Goal: Register for event/course

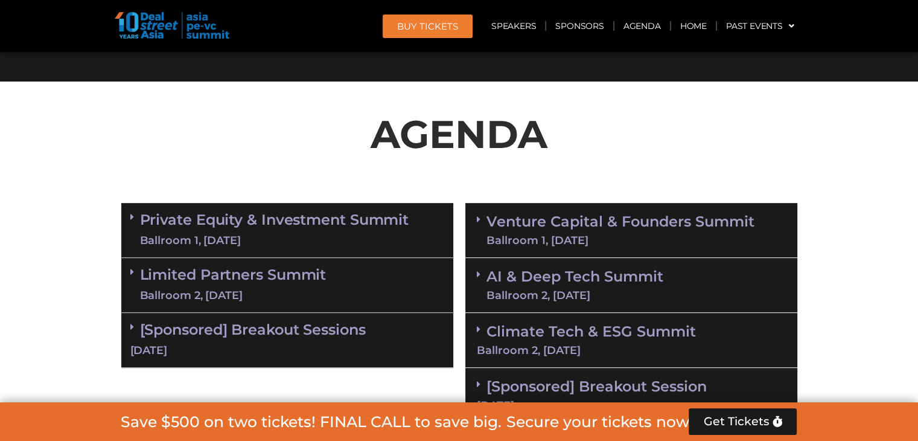
scroll to position [604, 0]
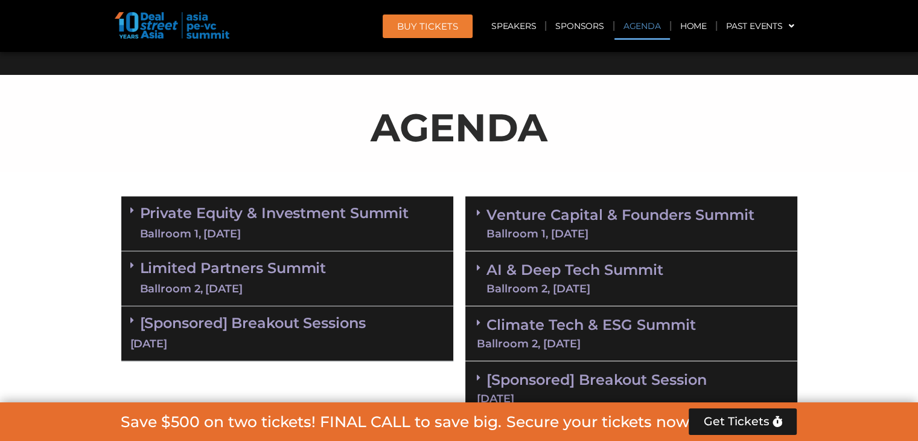
click at [366, 229] on div "Ballroom 1, [DATE]" at bounding box center [274, 233] width 269 height 15
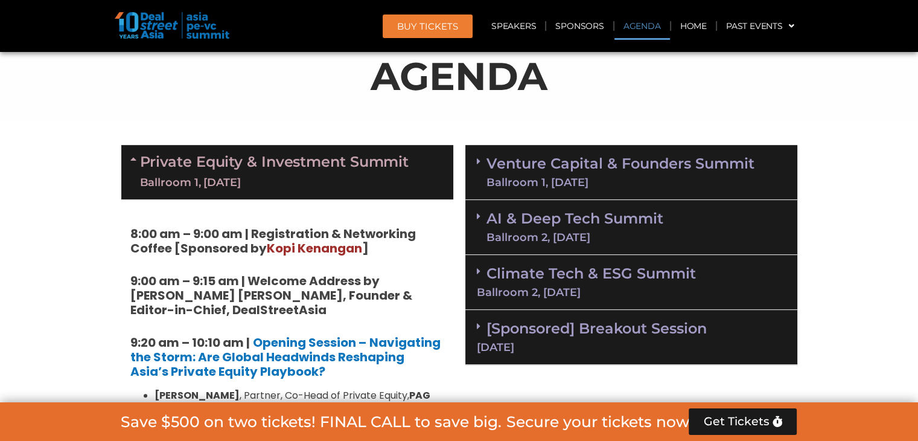
scroll to position [724, 0]
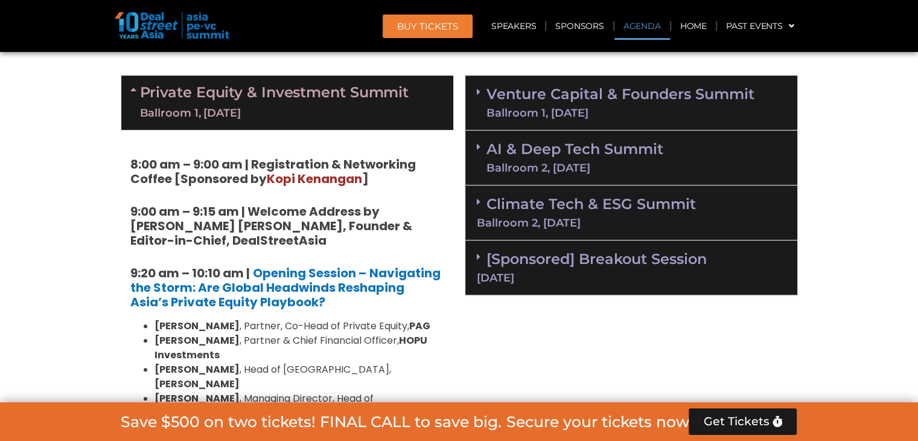
click at [372, 106] on div "Ballroom 1, [DATE]" at bounding box center [274, 113] width 269 height 15
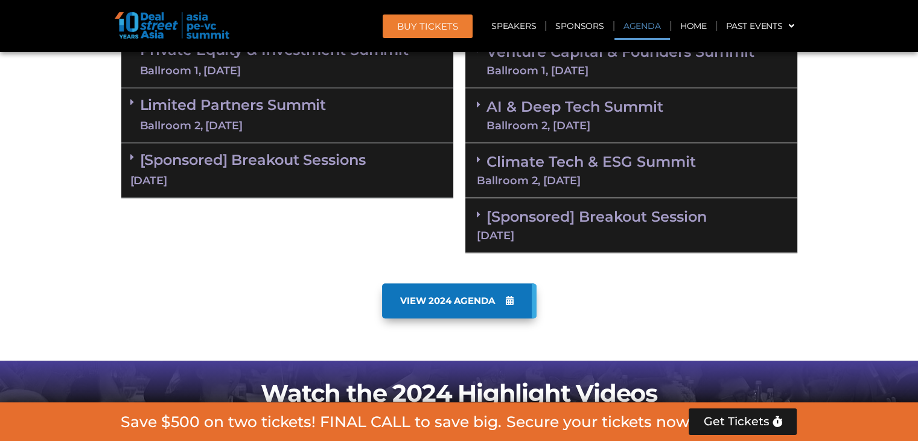
scroll to position [785, 0]
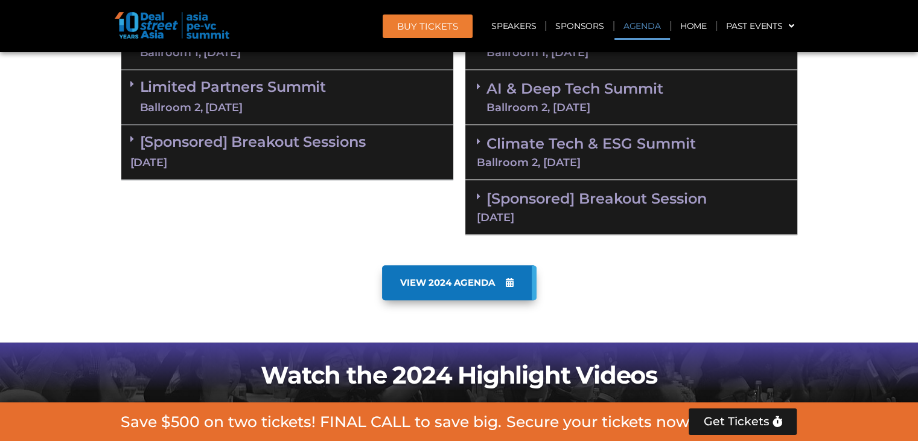
click at [372, 98] on div "Limited Partners [GEOGRAPHIC_DATA] 2, [DATE]" at bounding box center [287, 97] width 332 height 55
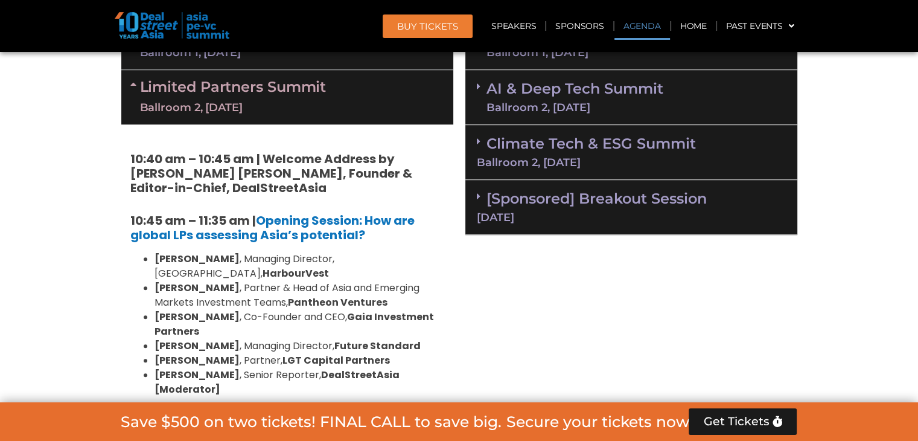
click at [372, 98] on div "Limited Partners [GEOGRAPHIC_DATA] 2, [DATE]" at bounding box center [287, 97] width 332 height 54
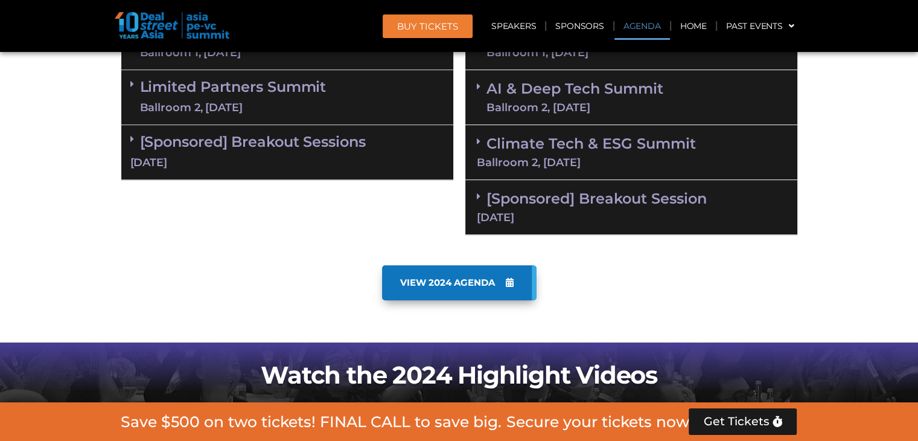
click at [326, 135] on link "[Sponsored] Breakout Sessions [DATE]" at bounding box center [287, 151] width 314 height 37
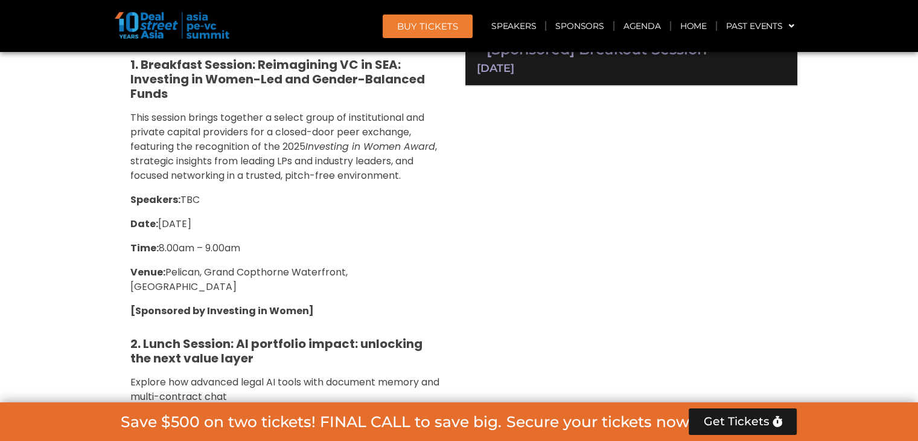
scroll to position [724, 0]
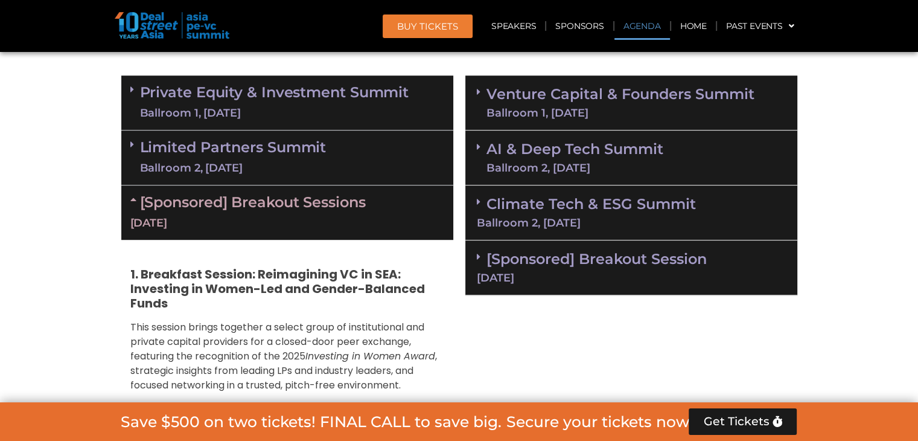
click at [333, 194] on link "[Sponsored] Breakout Sessions [DATE]" at bounding box center [287, 211] width 314 height 37
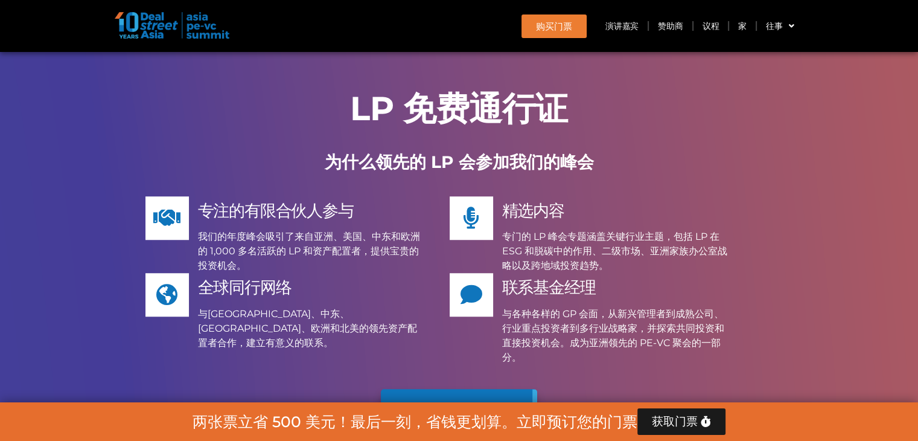
scroll to position [10019, 0]
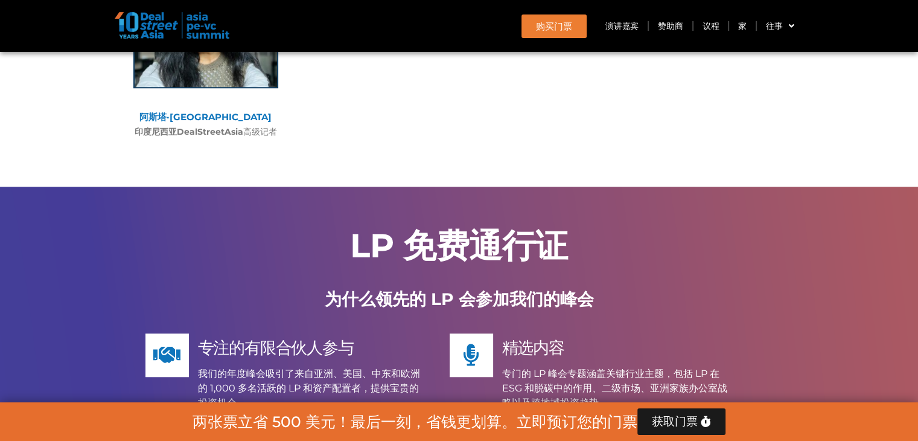
click at [358, 286] on p "为什么领先的 LP 会参加我们的峰会" at bounding box center [459, 298] width 676 height 25
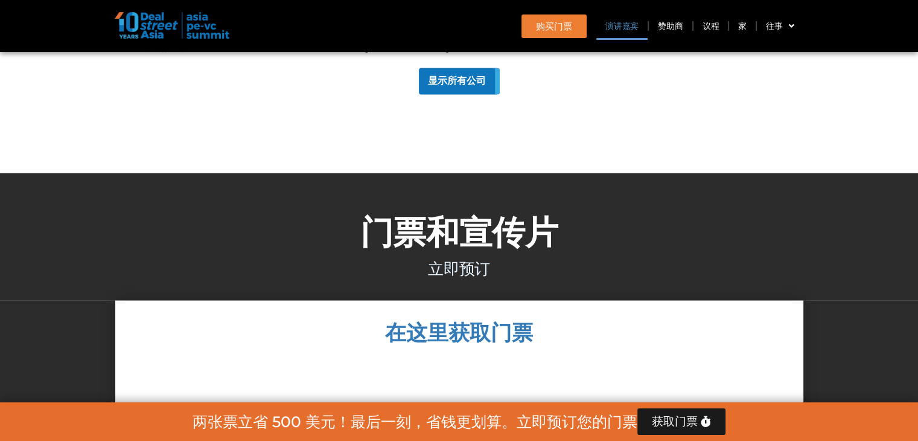
scroll to position [11286, 0]
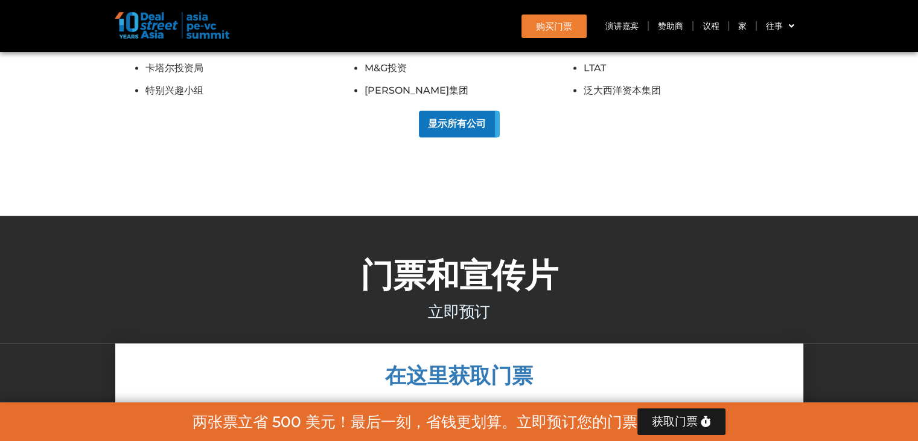
click at [618, 303] on h3 "立即预订" at bounding box center [459, 311] width 676 height 16
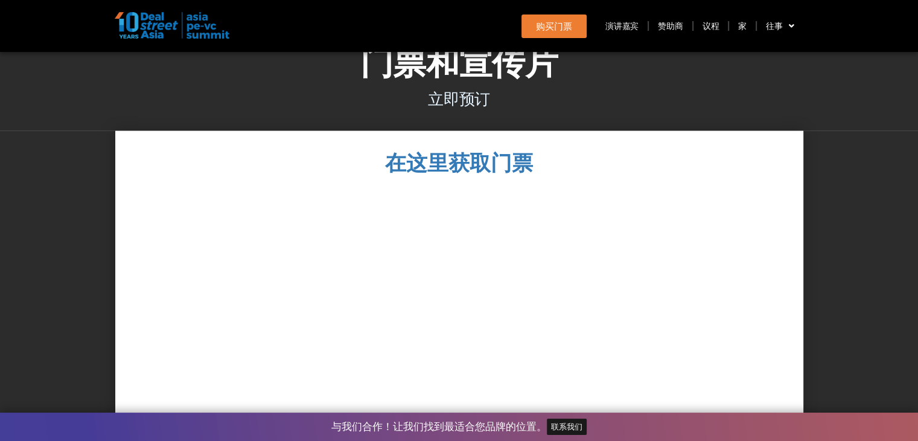
scroll to position [11588, 0]
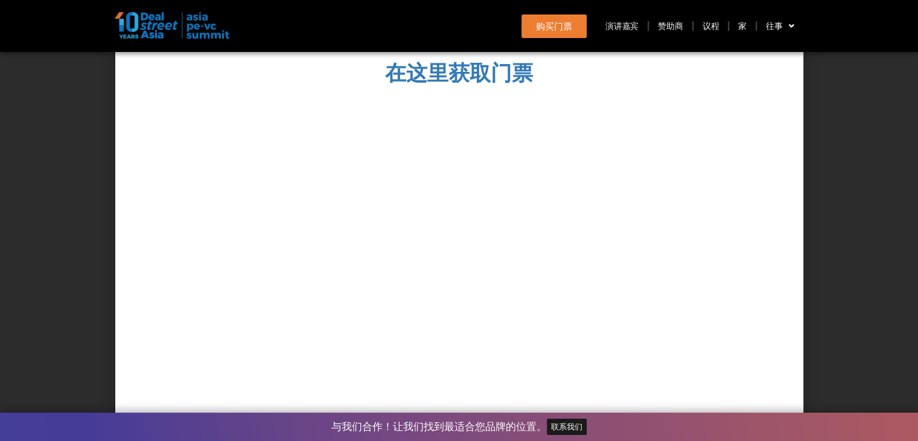
click at [674, 112] on div at bounding box center [459, 290] width 664 height 390
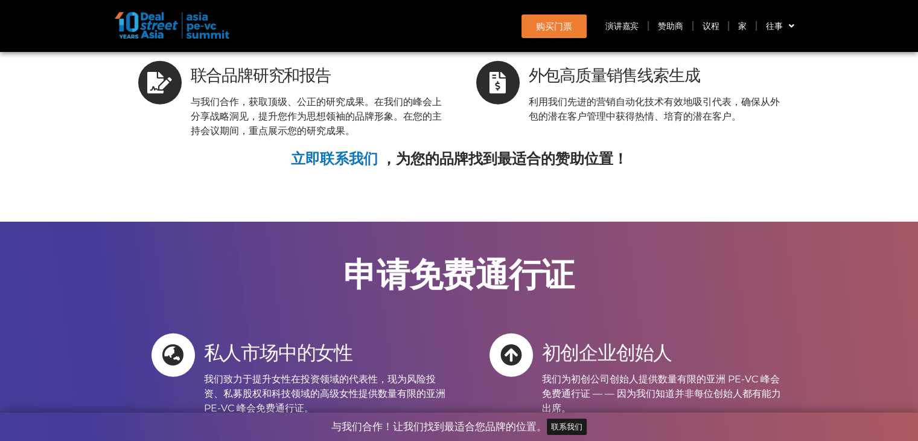
scroll to position [12433, 0]
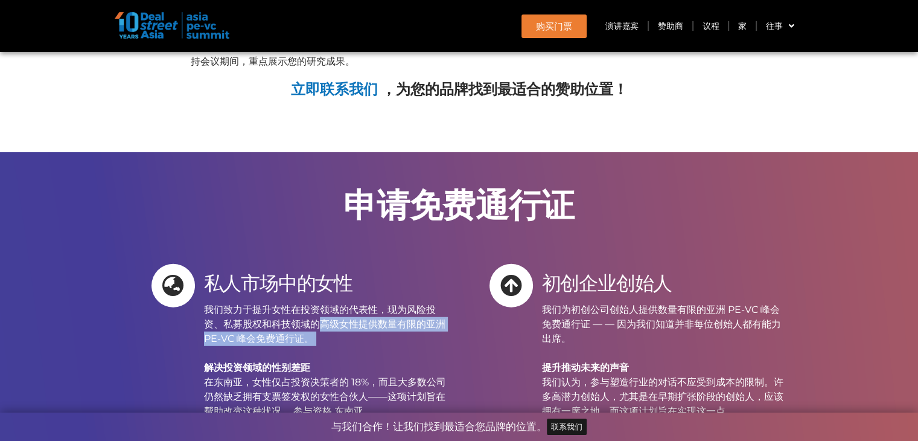
drag, startPoint x: 270, startPoint y: 153, endPoint x: 346, endPoint y: 172, distance: 78.5
click at [346, 302] on p "我们致力于提升女性在投资领域的代表性，现为风险投资、私募股权和科技领域的高级女性提供数量有限的亚洲 PE-VC 峰会免费通行证。 解决投资领域的性别差距 在东…" at bounding box center [327, 425] width 246 height 246
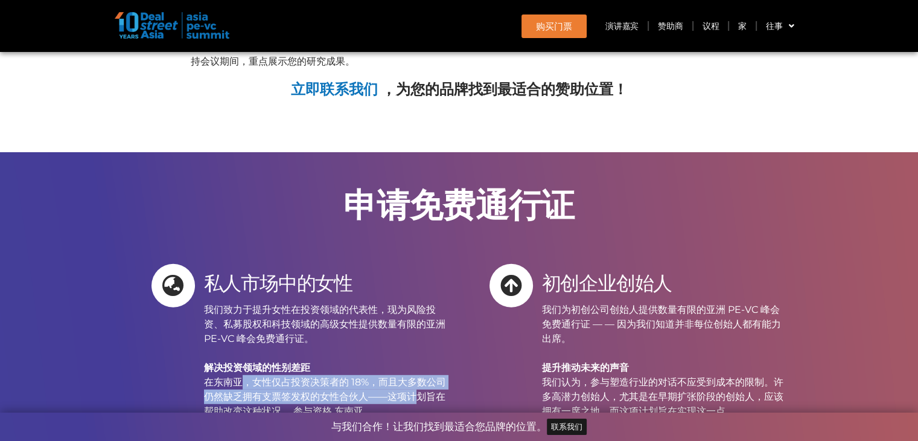
drag, startPoint x: 227, startPoint y: 199, endPoint x: 394, endPoint y: 225, distance: 169.3
click at [394, 302] on p "我们致力于提升女性在投资领域的代表性，现为风险投资、私募股权和科技领域的高级女性提供数量有限的亚洲 PE-VC 峰会免费通行证。 解决投资领域的性别差距 在东…" at bounding box center [327, 425] width 246 height 246
click at [394, 376] on font "在东南亚，女性仅占投资决策者的 18%，而且大多数公司仍然缺乏拥有支票签发权的女性合伙人——这项计划旨在帮助改变这种状况。 参与资格 东南亚" at bounding box center [325, 396] width 242 height 40
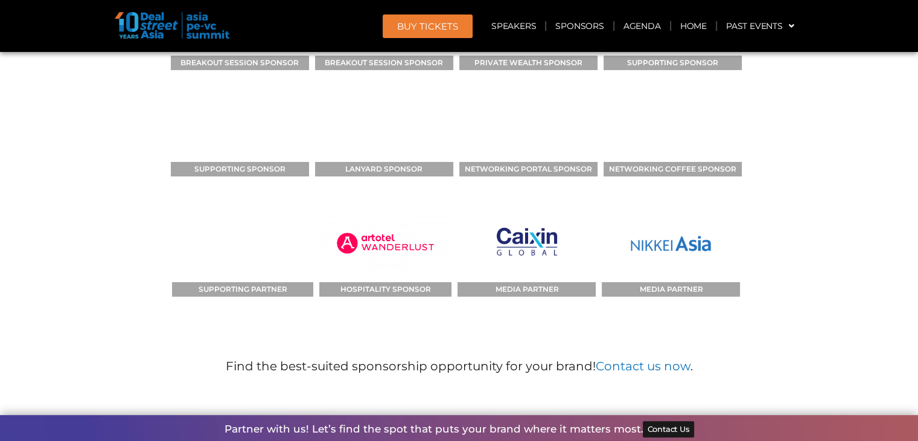
scroll to position [13952, 0]
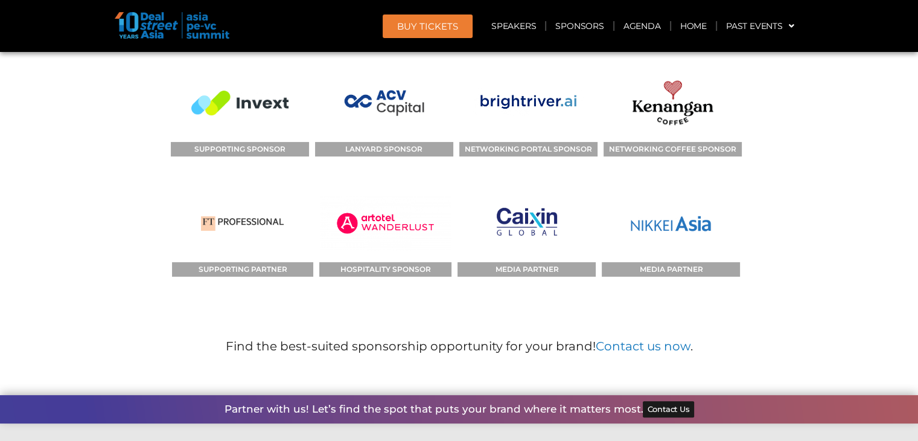
drag, startPoint x: 137, startPoint y: 273, endPoint x: 383, endPoint y: 306, distance: 248.4
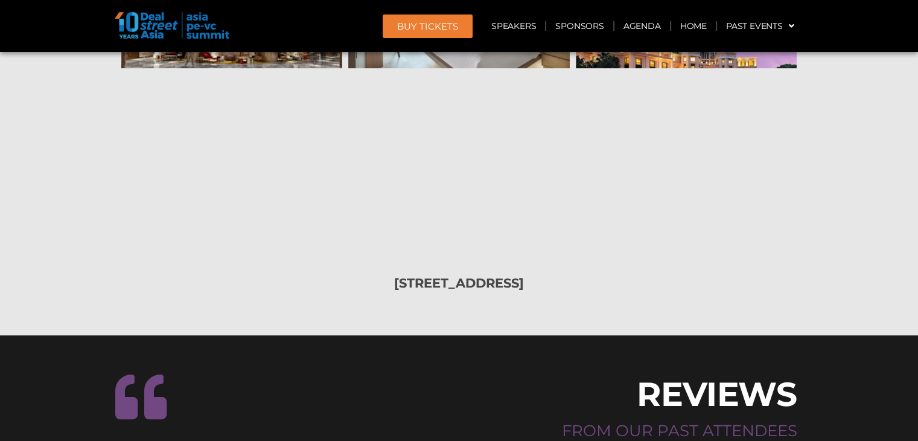
scroll to position [14556, 0]
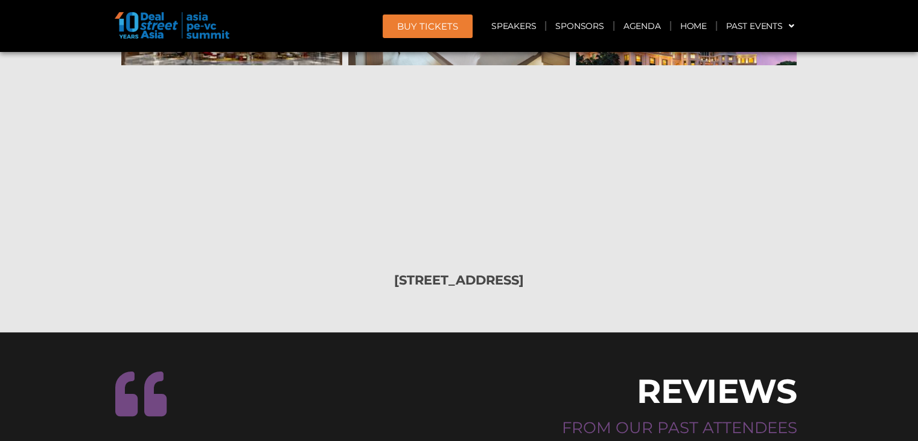
drag, startPoint x: 643, startPoint y: 168, endPoint x: 797, endPoint y: 171, distance: 153.9
click at [797, 368] on div at bounding box center [459, 396] width 688 height 56
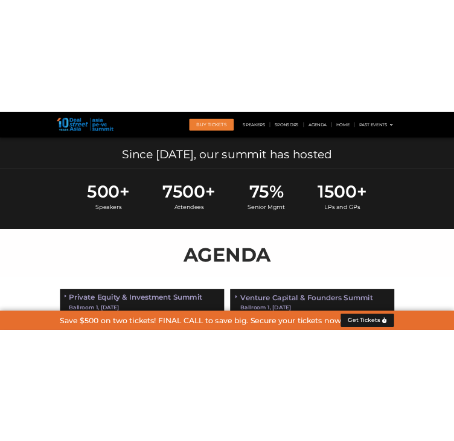
scroll to position [0, 0]
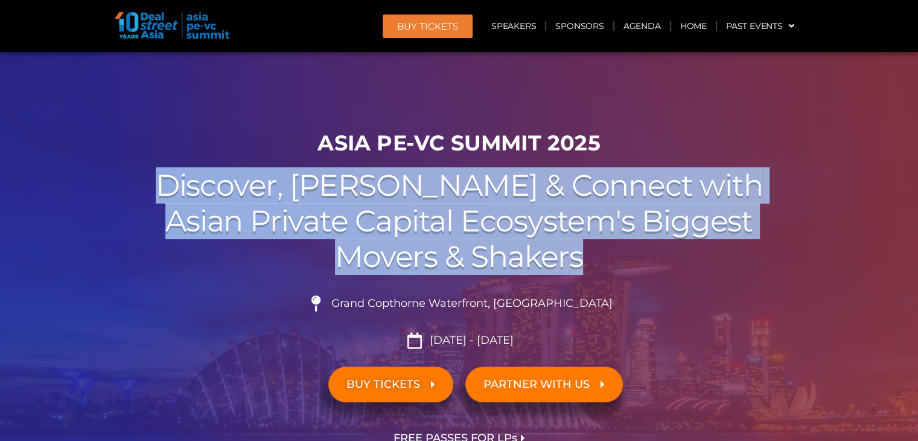
drag, startPoint x: 247, startPoint y: 188, endPoint x: 629, endPoint y: 244, distance: 386.7
click at [629, 244] on h2 "Discover, Learn & Connect with Asian Private Capital Ecosystem's Biggest Movers…" at bounding box center [459, 221] width 676 height 106
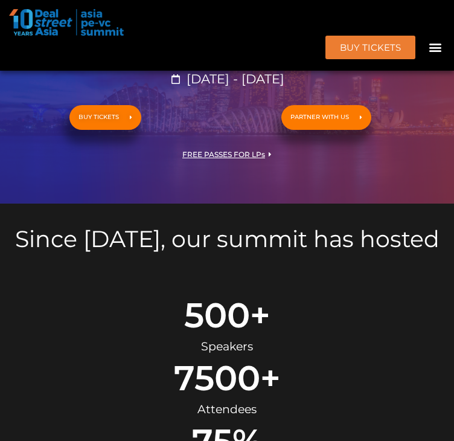
scroll to position [241, 0]
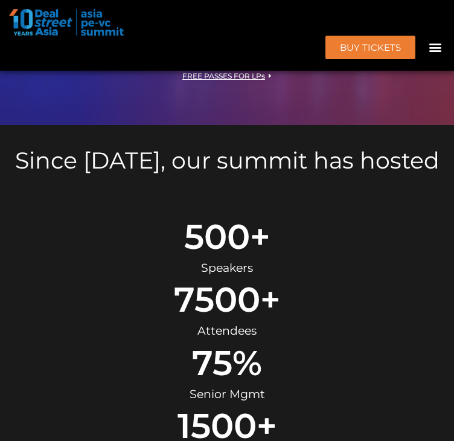
drag, startPoint x: 127, startPoint y: 193, endPoint x: 296, endPoint y: 199, distance: 169.7
click at [284, 8] on span "[DATE] - [DATE]" at bounding box center [233, 0] width 101 height 15
drag, startPoint x: 310, startPoint y: 200, endPoint x: 449, endPoint y: 230, distance: 142.0
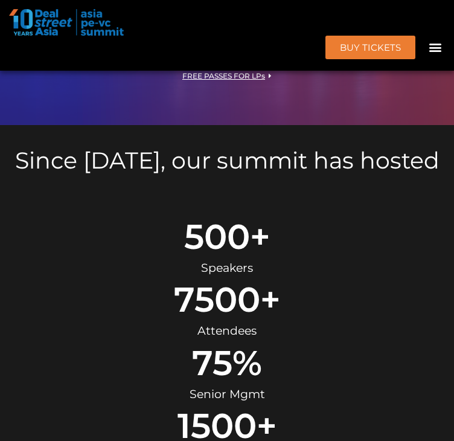
click at [284, 8] on span "[DATE] - [DATE]" at bounding box center [233, 0] width 101 height 15
drag, startPoint x: 126, startPoint y: 193, endPoint x: 365, endPoint y: 202, distance: 239.2
click at [365, 8] on li "[DATE] - [DATE]" at bounding box center [226, 0] width 345 height 15
drag, startPoint x: 365, startPoint y: 197, endPoint x: 120, endPoint y: 194, distance: 245.0
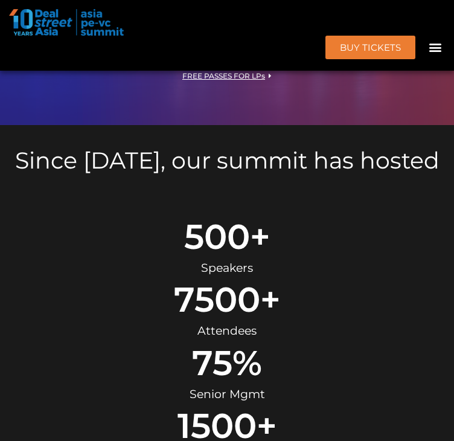
click at [120, 8] on li "[DATE] - [DATE]" at bounding box center [226, 0] width 345 height 15
click at [183, 8] on span "[DATE] - [DATE]" at bounding box center [233, 0] width 101 height 15
drag, startPoint x: 103, startPoint y: 193, endPoint x: 407, endPoint y: 196, distance: 304.2
click at [399, 8] on li "[DATE] - [DATE]" at bounding box center [226, 0] width 345 height 15
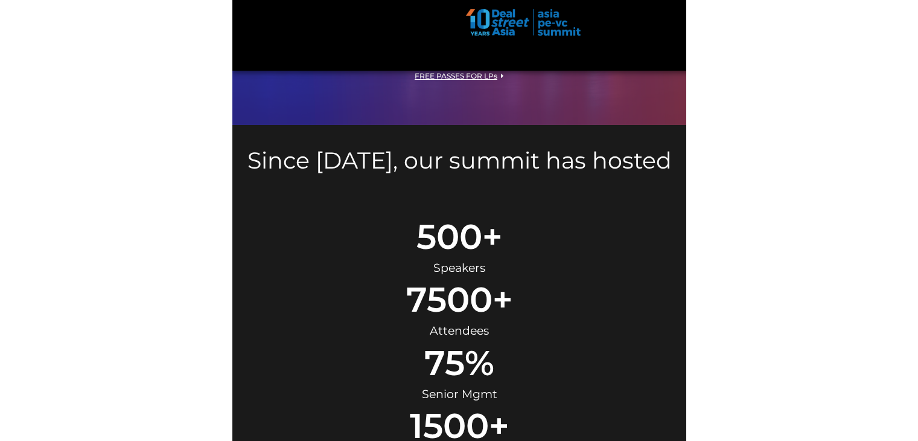
scroll to position [191, 0]
